Goal: Transaction & Acquisition: Purchase product/service

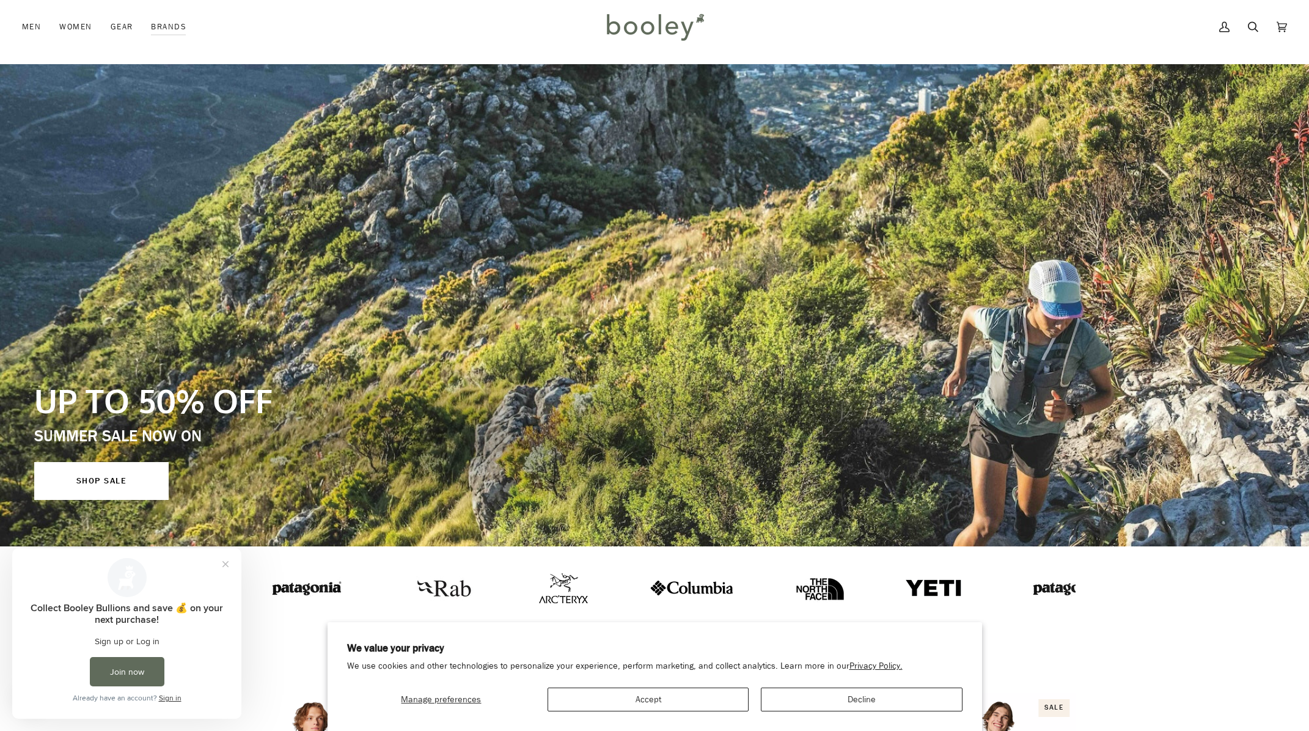
scroll to position [64, 0]
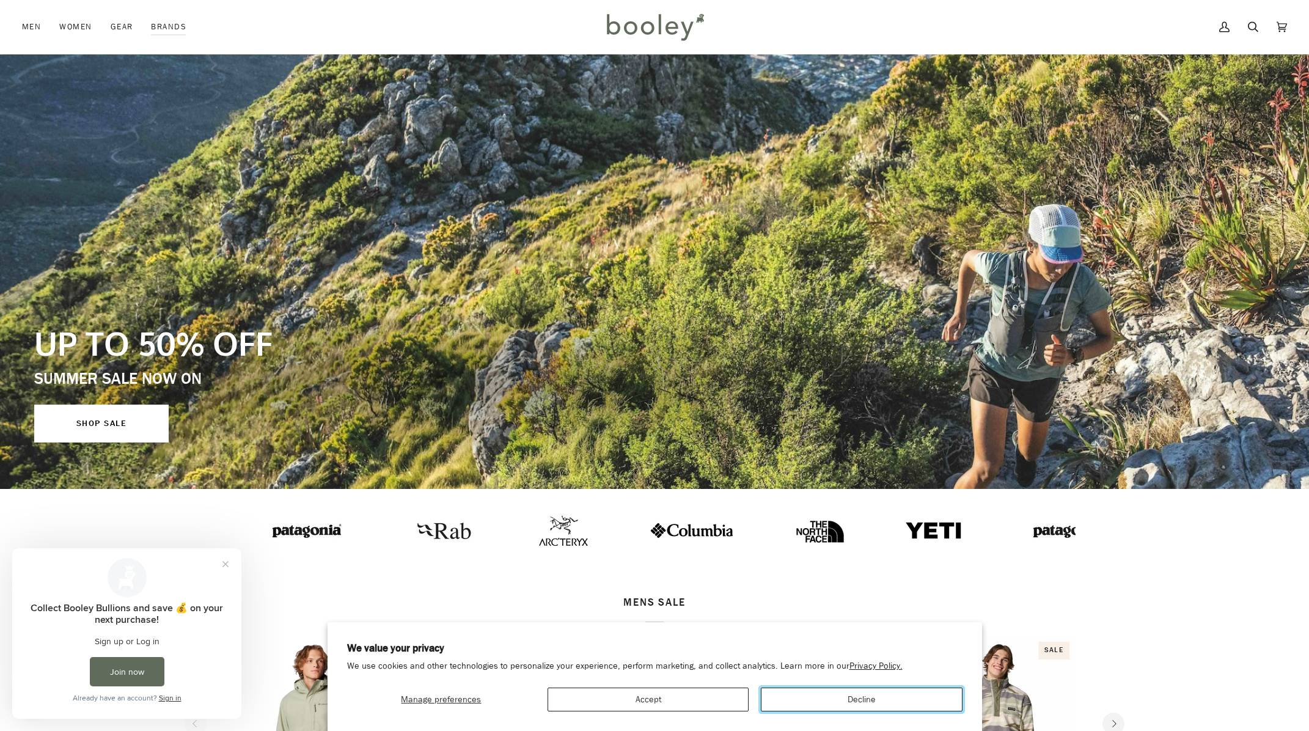
click at [860, 700] on button "Decline" at bounding box center [861, 699] width 201 height 24
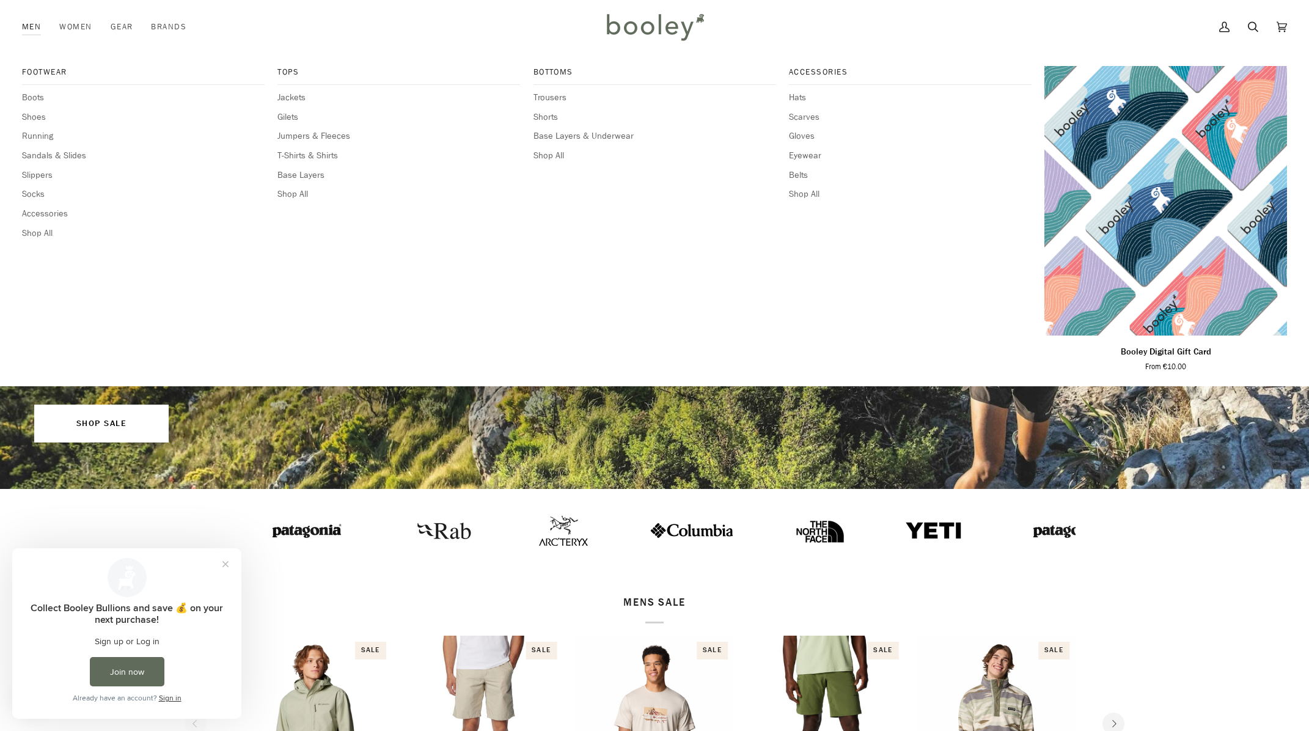
click at [36, 26] on link "Men" at bounding box center [36, 27] width 28 height 54
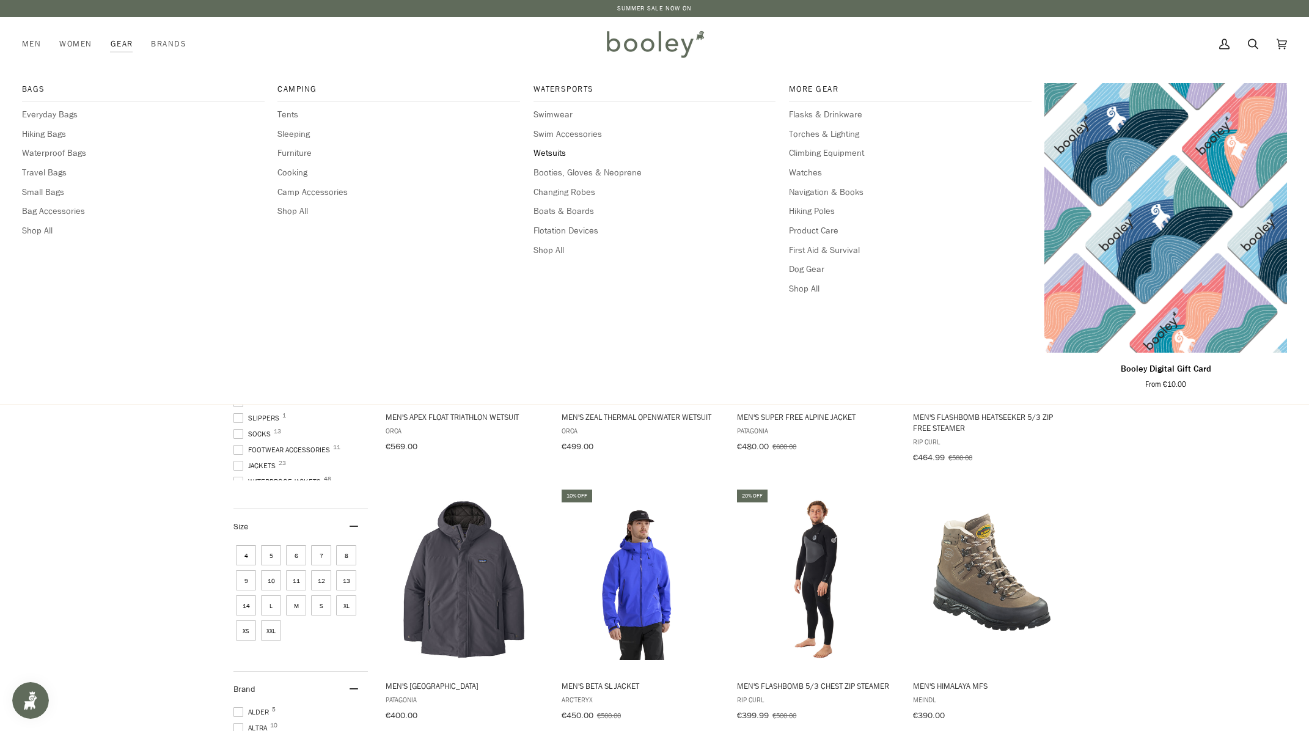
click at [562, 151] on span "Wetsuits" at bounding box center [654, 153] width 243 height 13
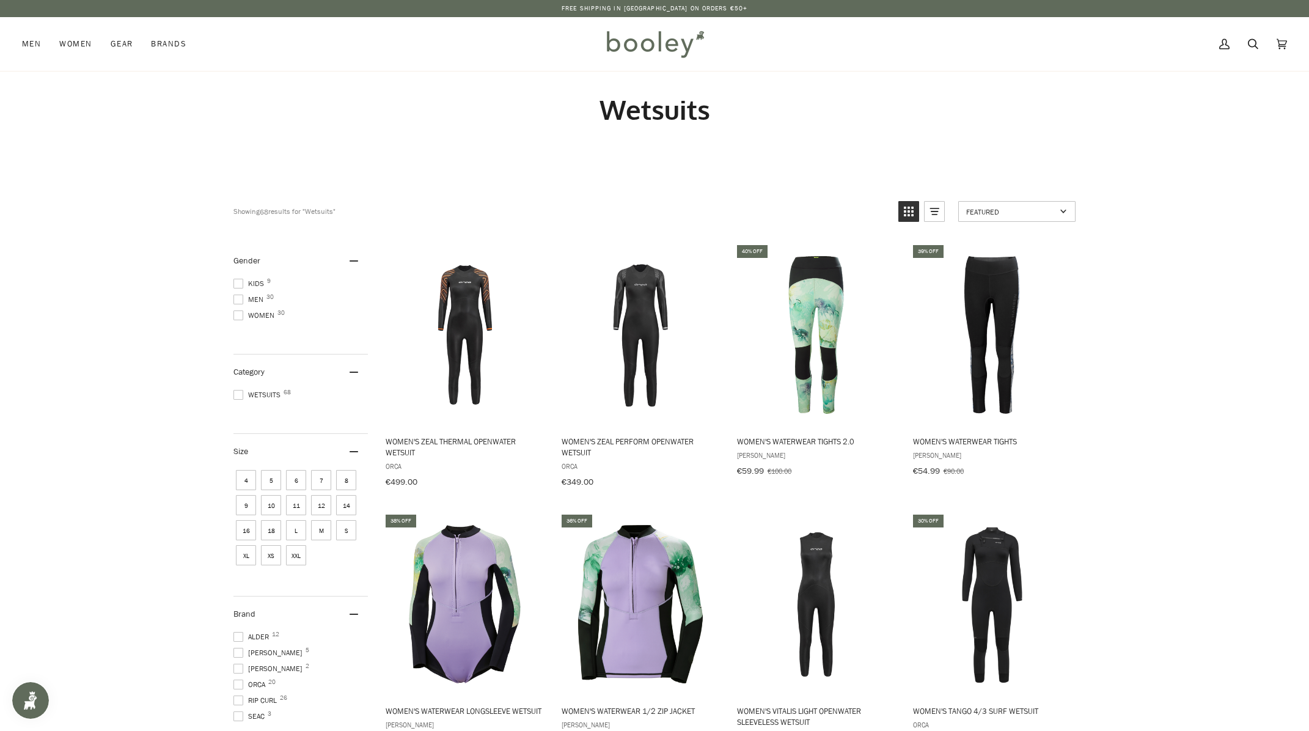
click at [241, 301] on span at bounding box center [238, 299] width 10 height 10
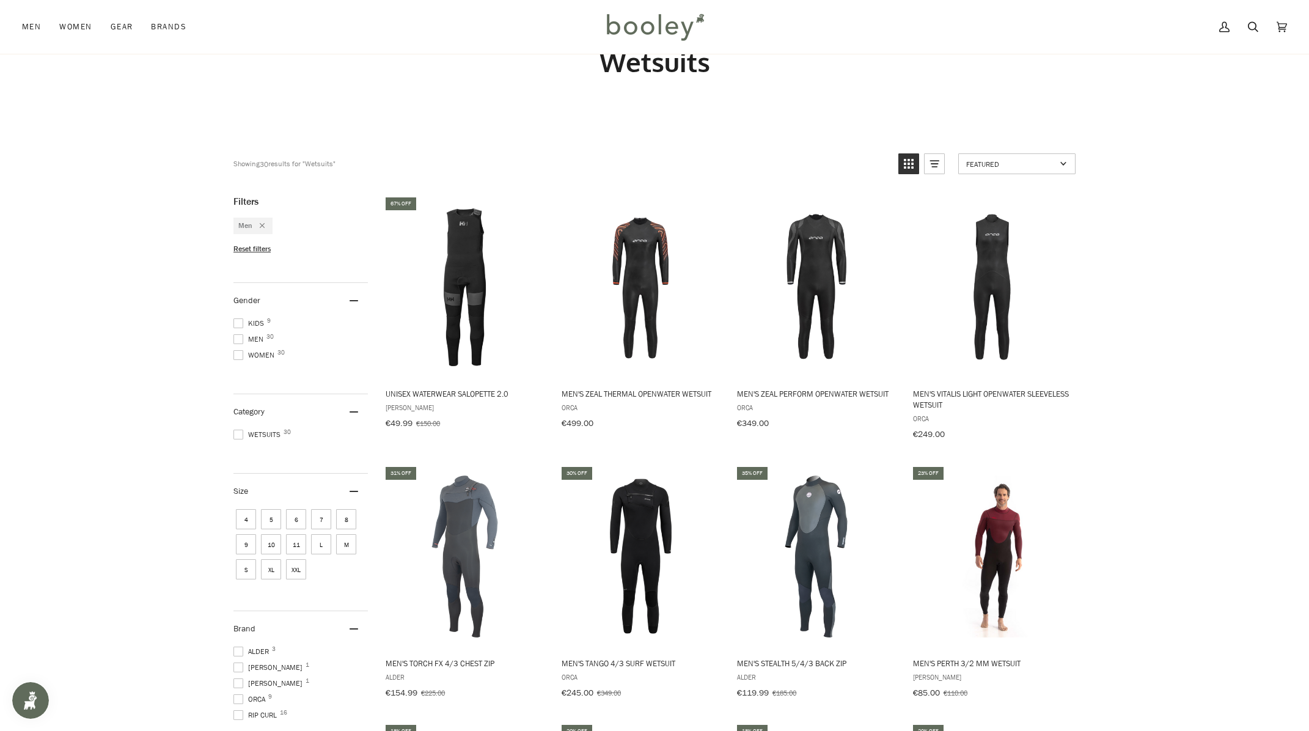
scroll to position [49, 0]
click at [243, 693] on span at bounding box center [238, 698] width 10 height 10
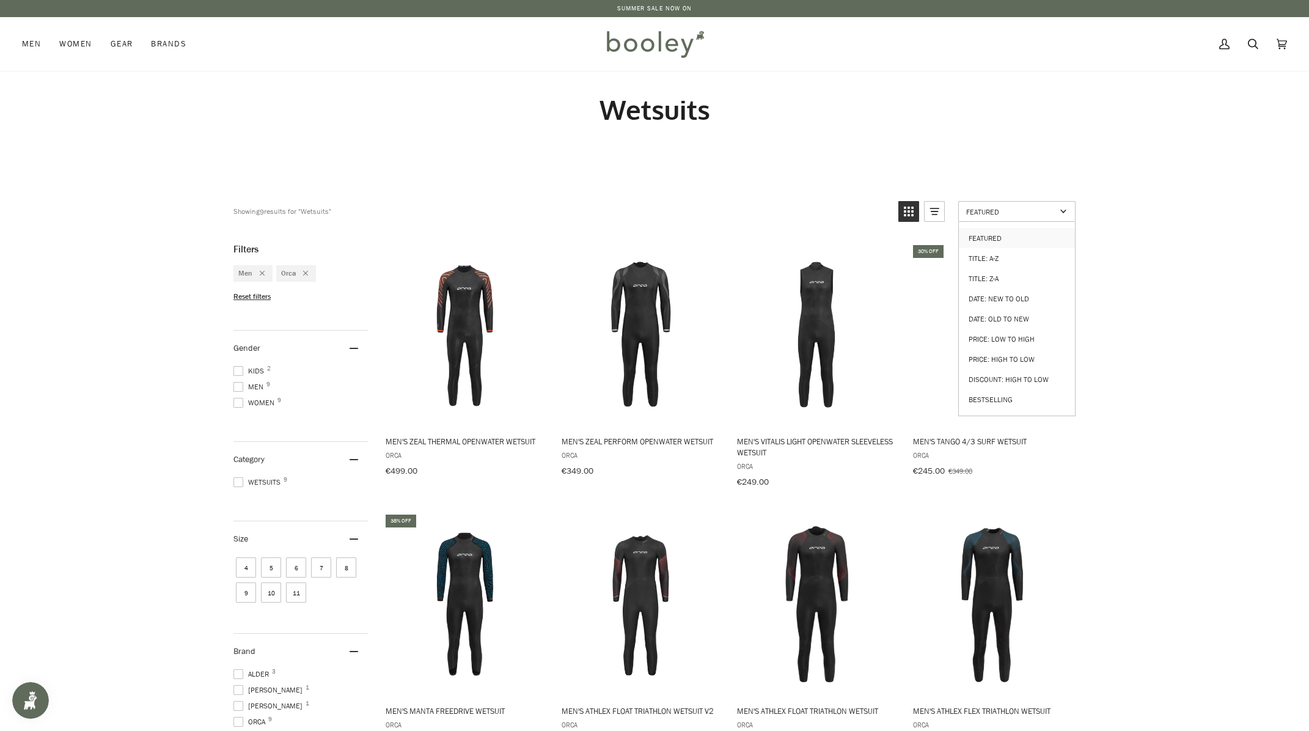
click at [986, 208] on span "Featured" at bounding box center [1011, 211] width 90 height 10
click at [987, 211] on span "Featured" at bounding box center [1011, 211] width 90 height 10
click at [983, 330] on link "Price: Low to High" at bounding box center [1017, 339] width 116 height 20
